Goal: Information Seeking & Learning: Learn about a topic

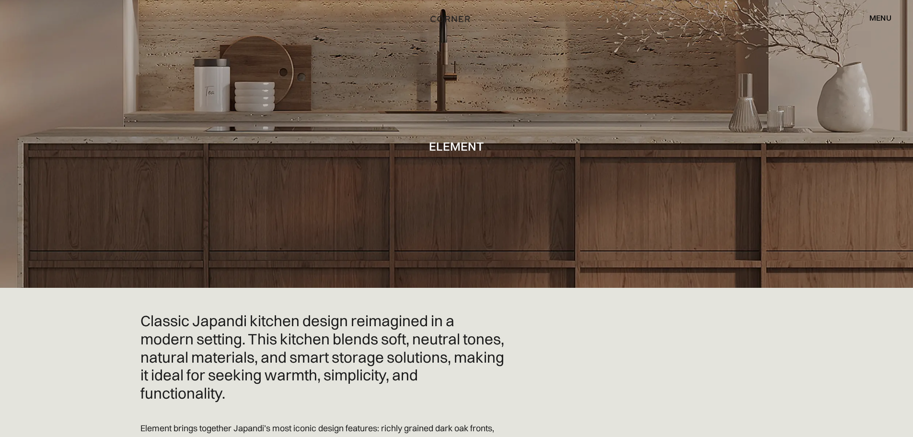
click at [444, 20] on img "home" at bounding box center [450, 19] width 39 height 12
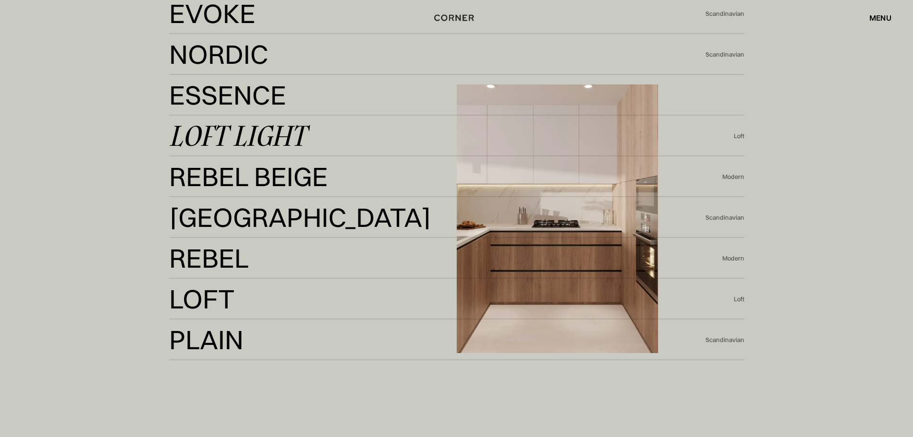
scroll to position [2349, 0]
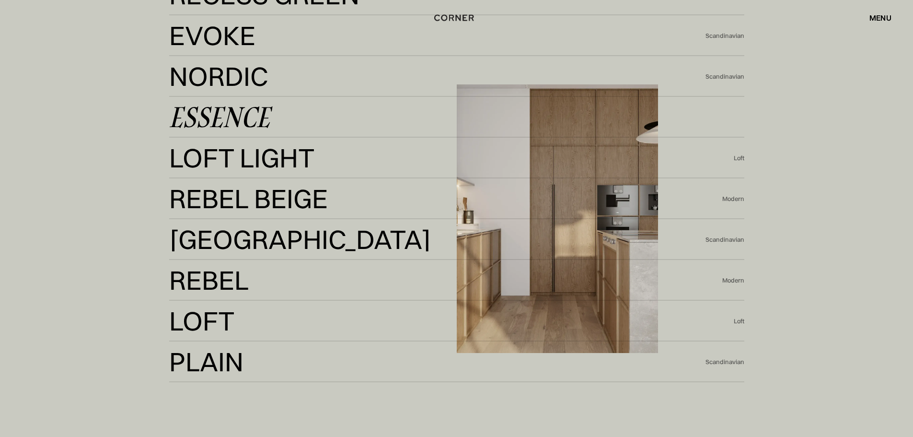
click at [221, 104] on div "Essence Essence" at bounding box center [456, 117] width 575 height 41
click at [276, 119] on link "Essence Essence" at bounding box center [456, 116] width 575 height 23
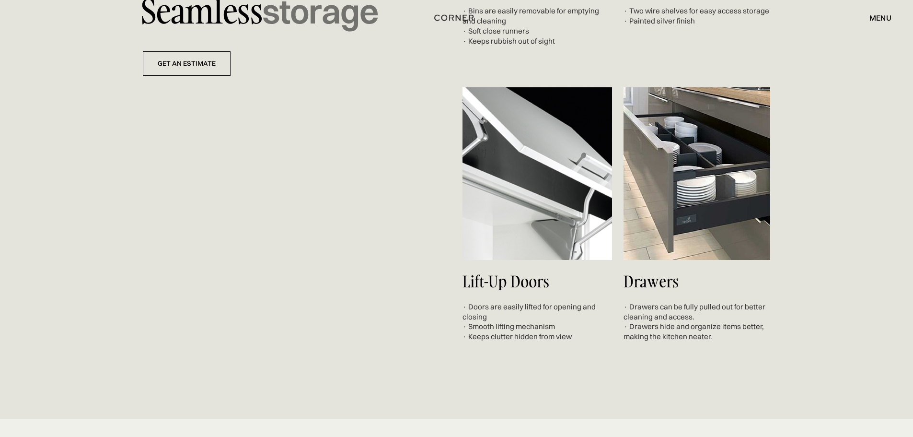
scroll to position [3499, 0]
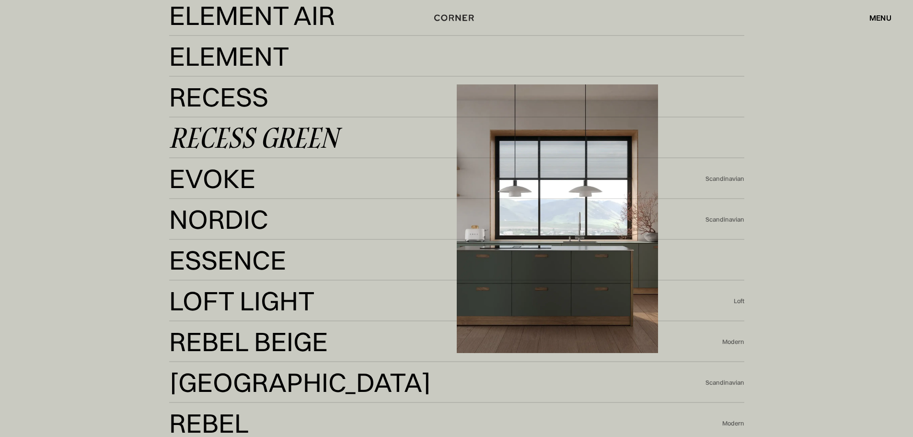
scroll to position [2205, 0]
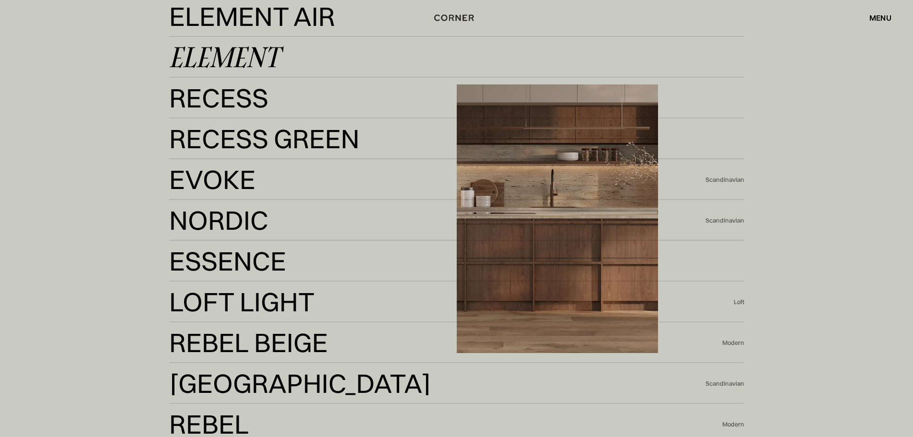
click at [242, 46] on div "Element" at bounding box center [224, 57] width 110 height 23
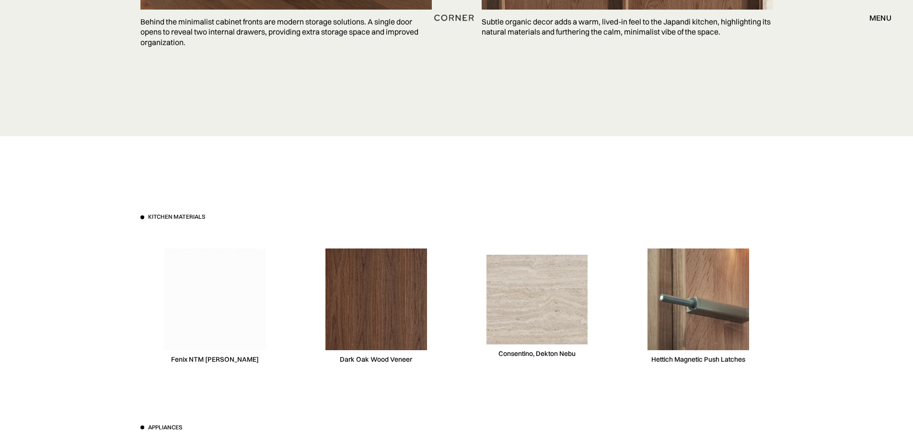
scroll to position [2876, 0]
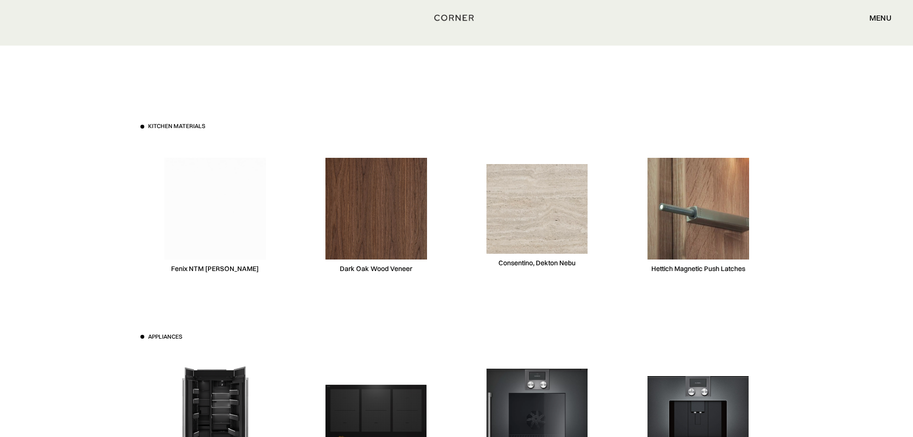
click at [555, 227] on img at bounding box center [537, 208] width 102 height 89
drag, startPoint x: 498, startPoint y: 262, endPoint x: 534, endPoint y: 264, distance: 35.5
click at [534, 264] on div "Consentino, Dekton Nebu" at bounding box center [536, 262] width 77 height 9
copy div "[PERSON_NAME]"
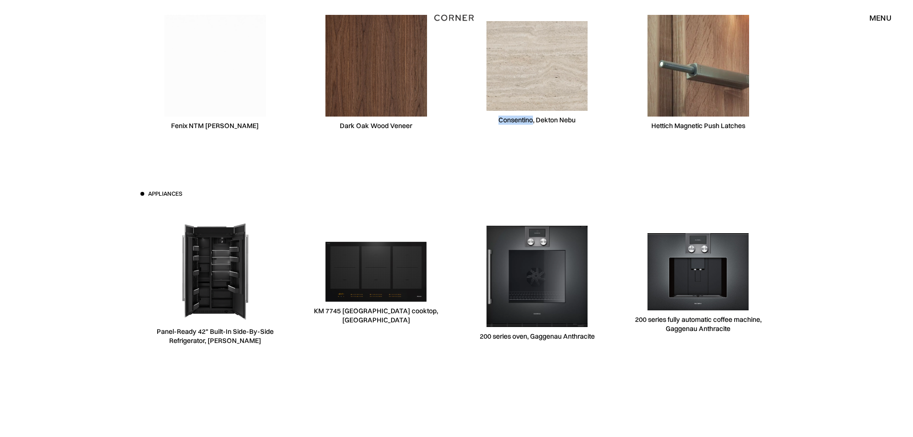
scroll to position [3020, 0]
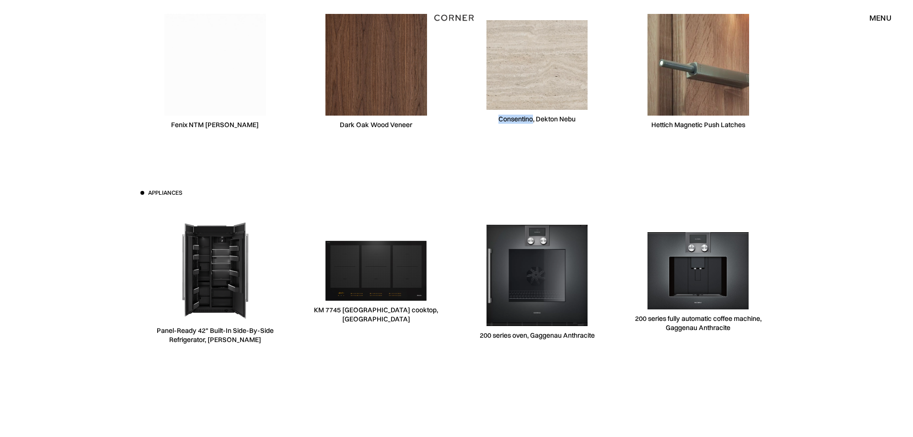
click at [705, 51] on img at bounding box center [699, 65] width 102 height 102
